Goal: Task Accomplishment & Management: Complete application form

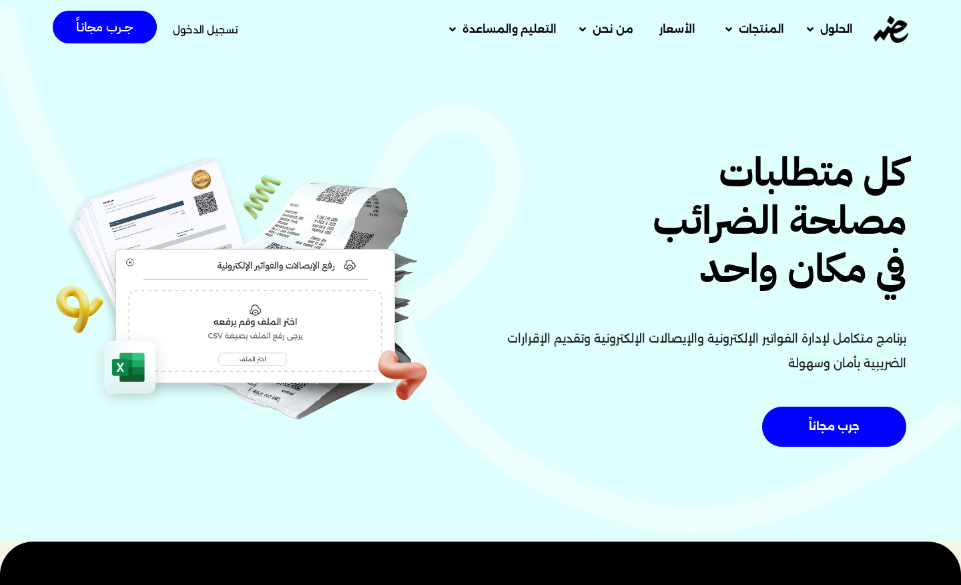
click at [194, 35] on span "تسجيل الدخول" at bounding box center [205, 30] width 65 height 10
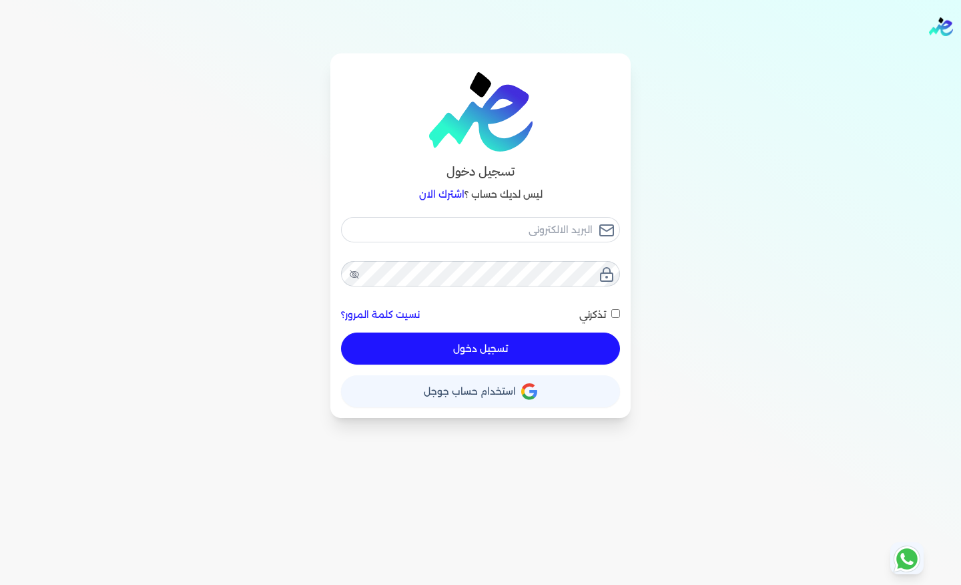
click at [650, 247] on div "تسجيل دخول ليس لديك حساب ؟ اشترك الان نسيت كلمة المرور؟ تذكرني تسجيل دخول X حسا…" at bounding box center [480, 235] width 854 height 364
click at [454, 194] on link "اشترك الان" at bounding box center [441, 194] width 45 height 12
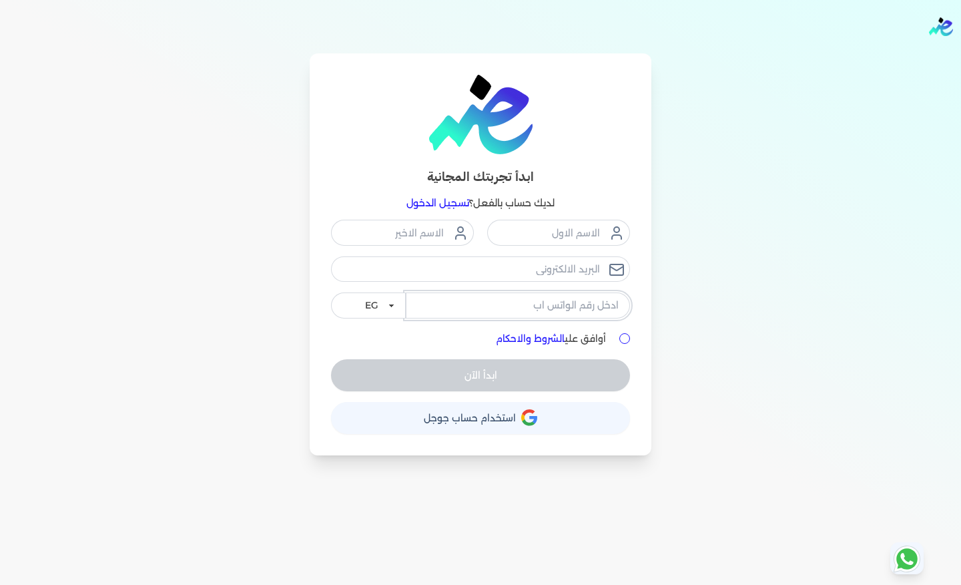
click at [565, 314] on input "tel" at bounding box center [518, 304] width 224 height 25
click at [573, 234] on input "text" at bounding box center [558, 232] width 143 height 25
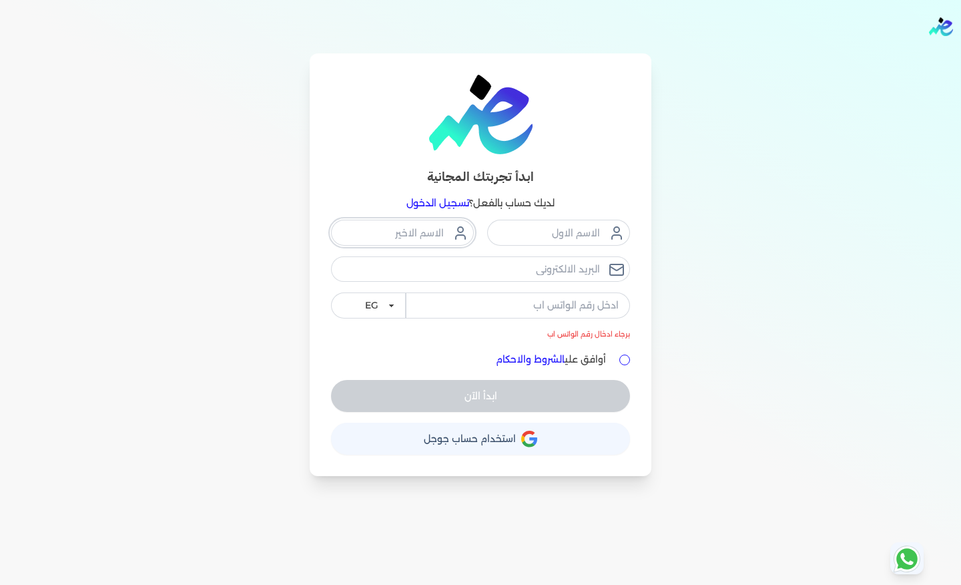
click at [443, 229] on input "text" at bounding box center [402, 232] width 143 height 25
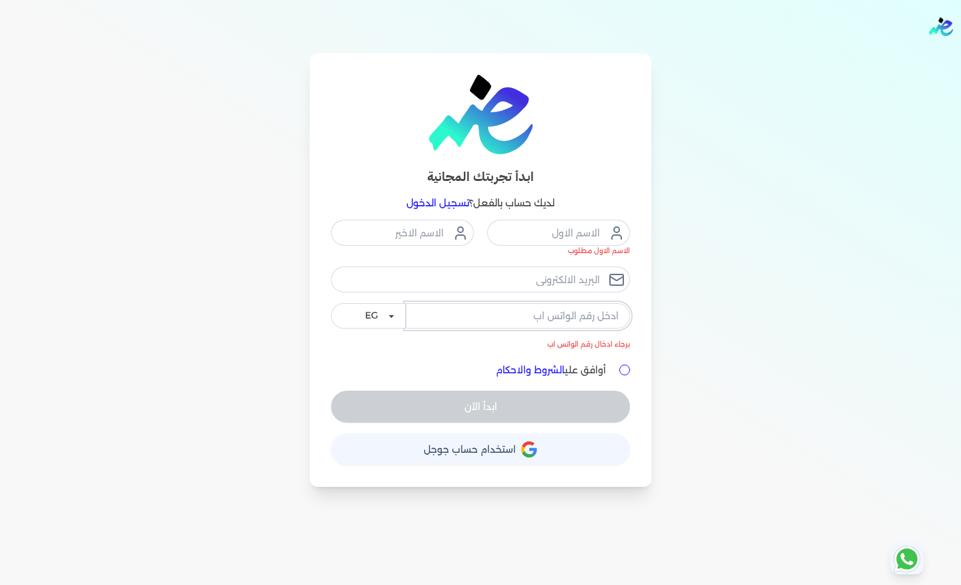
click at [519, 323] on input "tel" at bounding box center [518, 315] width 224 height 25
click at [620, 368] on input "أوافق علي الشروط والاحكام" at bounding box center [624, 369] width 11 height 11
checkbox input "true"
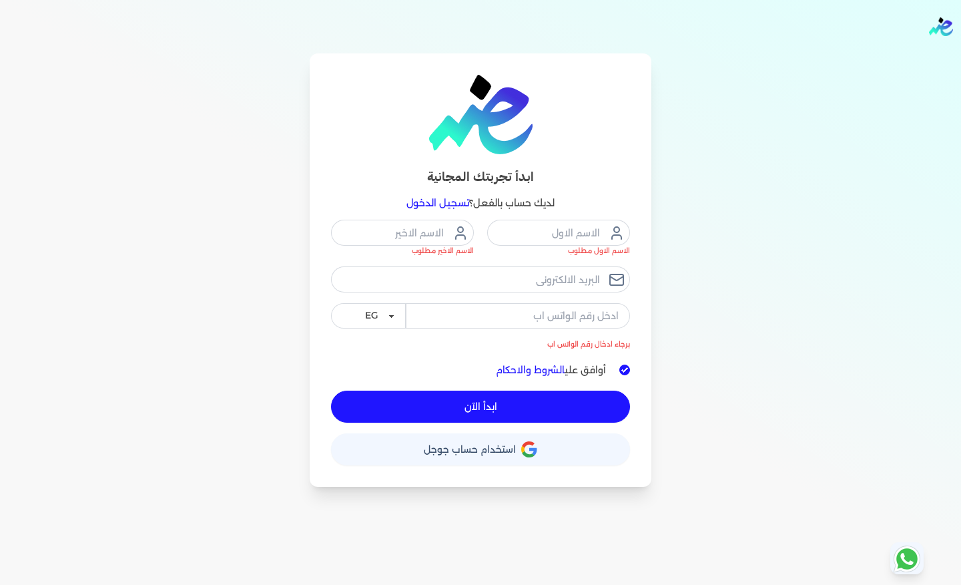
click at [698, 298] on div "ابدأ تجربتك المجانية لديك حساب بالفعل؟ تسجيل الدخول الاسم الاول مطلوب الاسم الا…" at bounding box center [480, 269] width 854 height 433
click at [473, 402] on span "ابدأ الآن" at bounding box center [481, 406] width 33 height 9
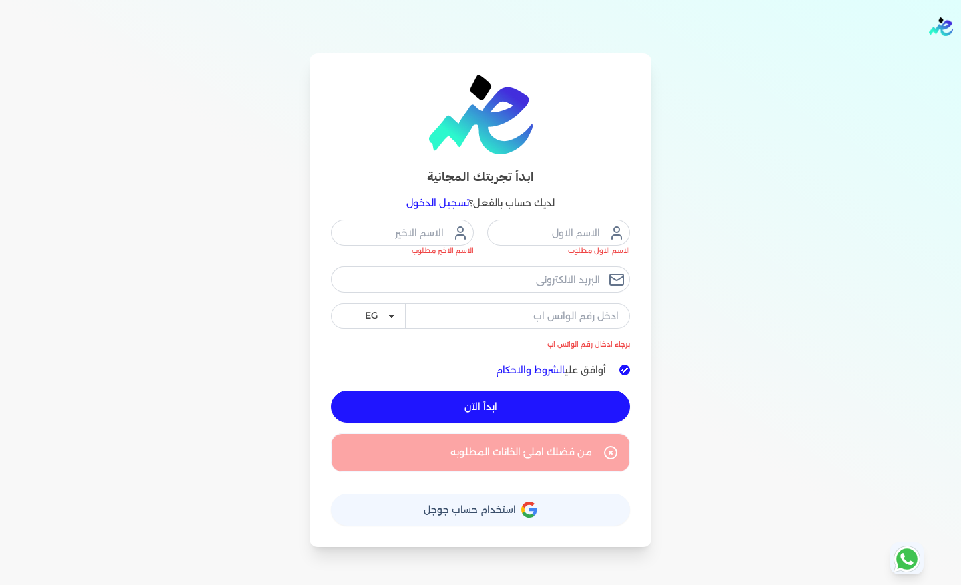
click at [695, 224] on div "ابدأ تجربتك المجانية لديك حساب بالفعل؟ تسجيل الدخول الاسم الاول مطلوب الاسم الا…" at bounding box center [480, 299] width 854 height 493
click at [475, 511] on span "استخدام حساب جوجل" at bounding box center [470, 509] width 92 height 9
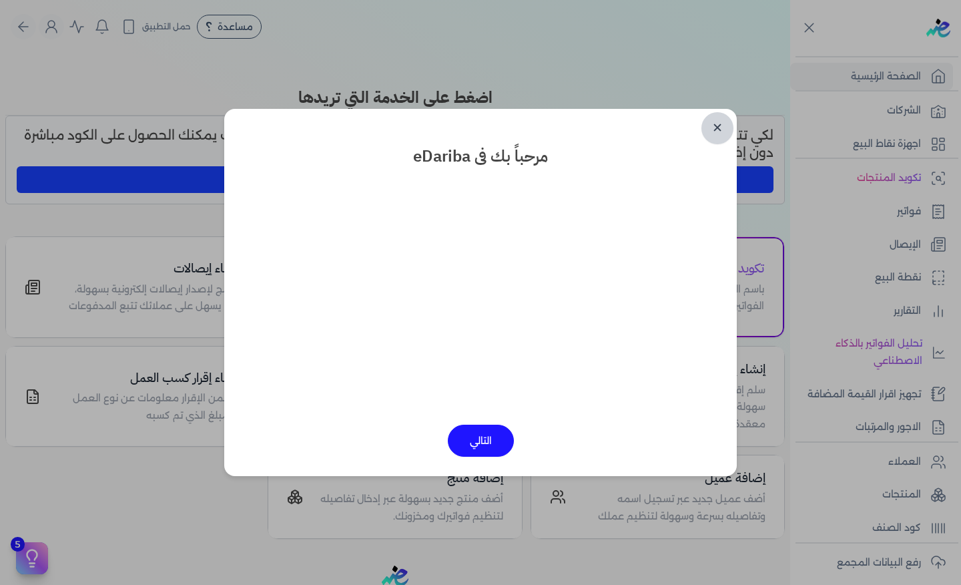
click at [720, 128] on link "✕" at bounding box center [718, 128] width 32 height 32
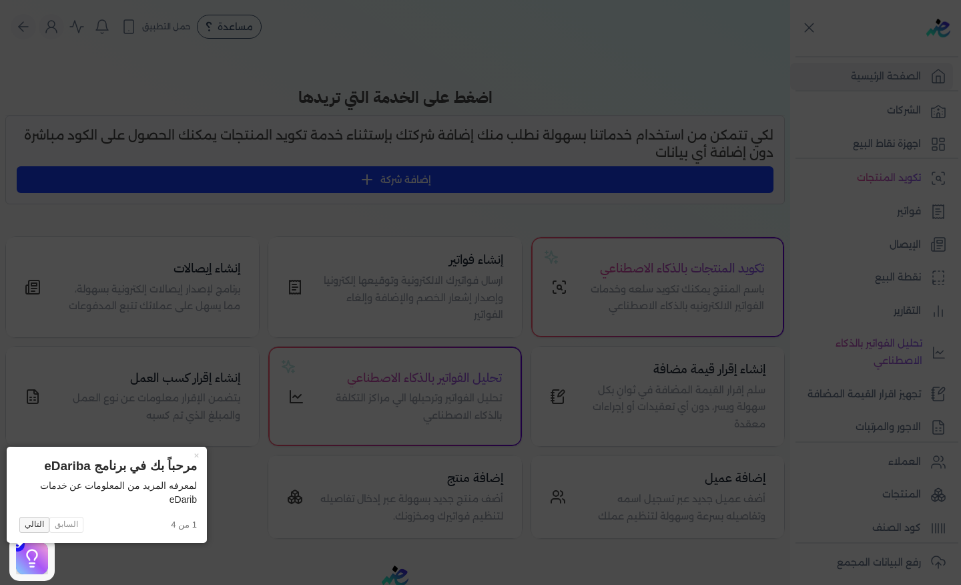
click at [31, 517] on button "التالي" at bounding box center [34, 525] width 30 height 16
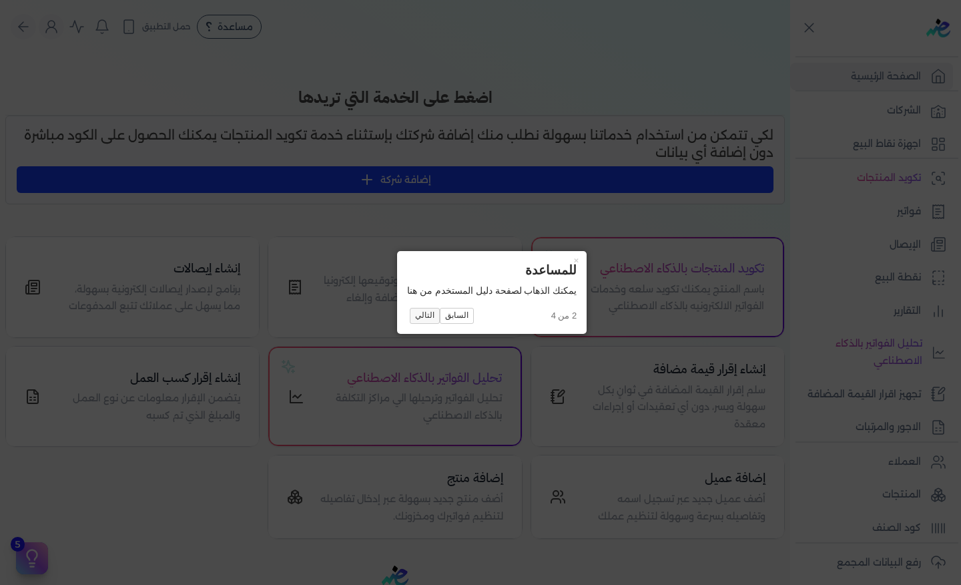
click at [429, 318] on button "التالي" at bounding box center [425, 316] width 30 height 16
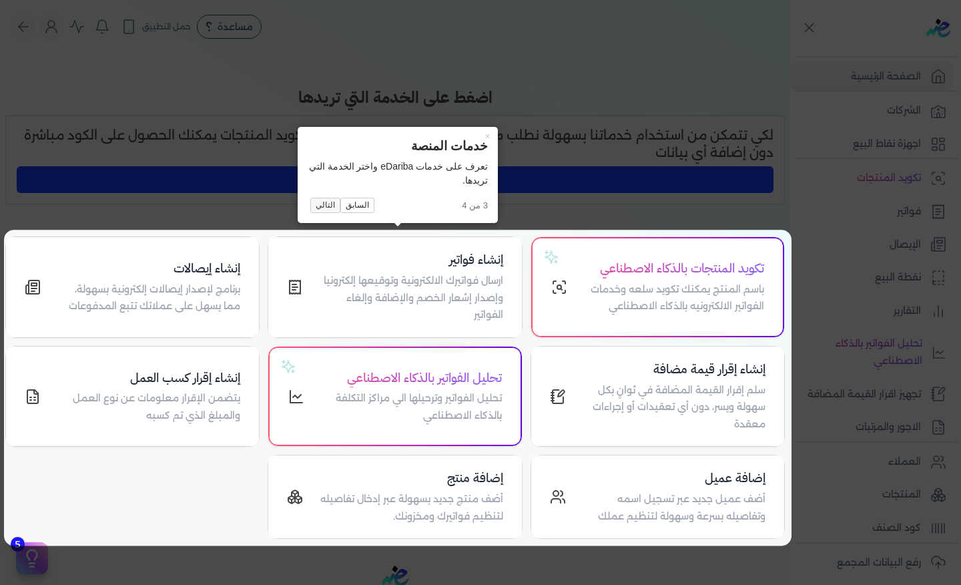
click at [323, 206] on button "التالي" at bounding box center [325, 206] width 30 height 16
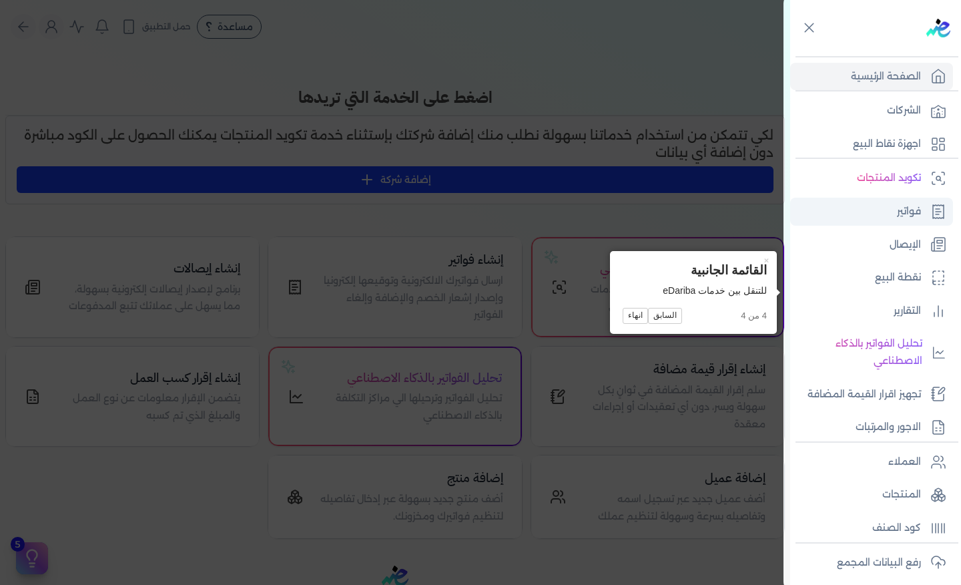
click at [884, 209] on link "فواتير" at bounding box center [871, 212] width 163 height 28
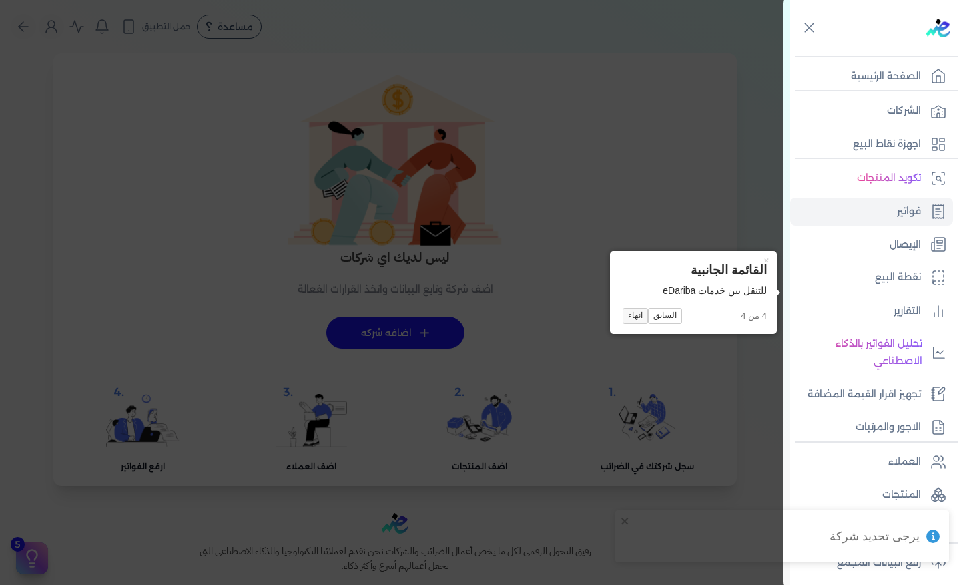
click at [631, 318] on button "انهاء" at bounding box center [635, 316] width 25 height 16
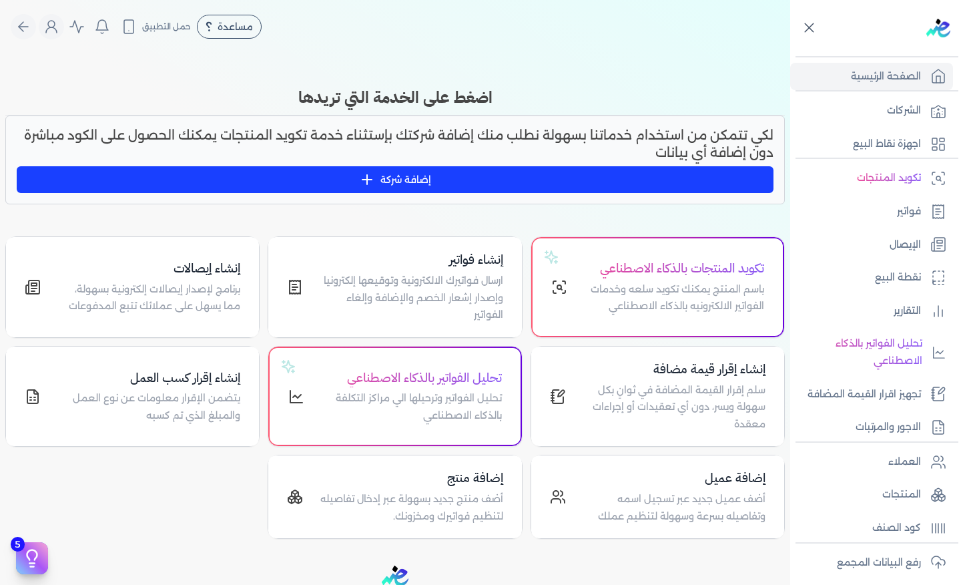
click at [802, 29] on icon at bounding box center [809, 27] width 17 height 17
